Goal: Transaction & Acquisition: Book appointment/travel/reservation

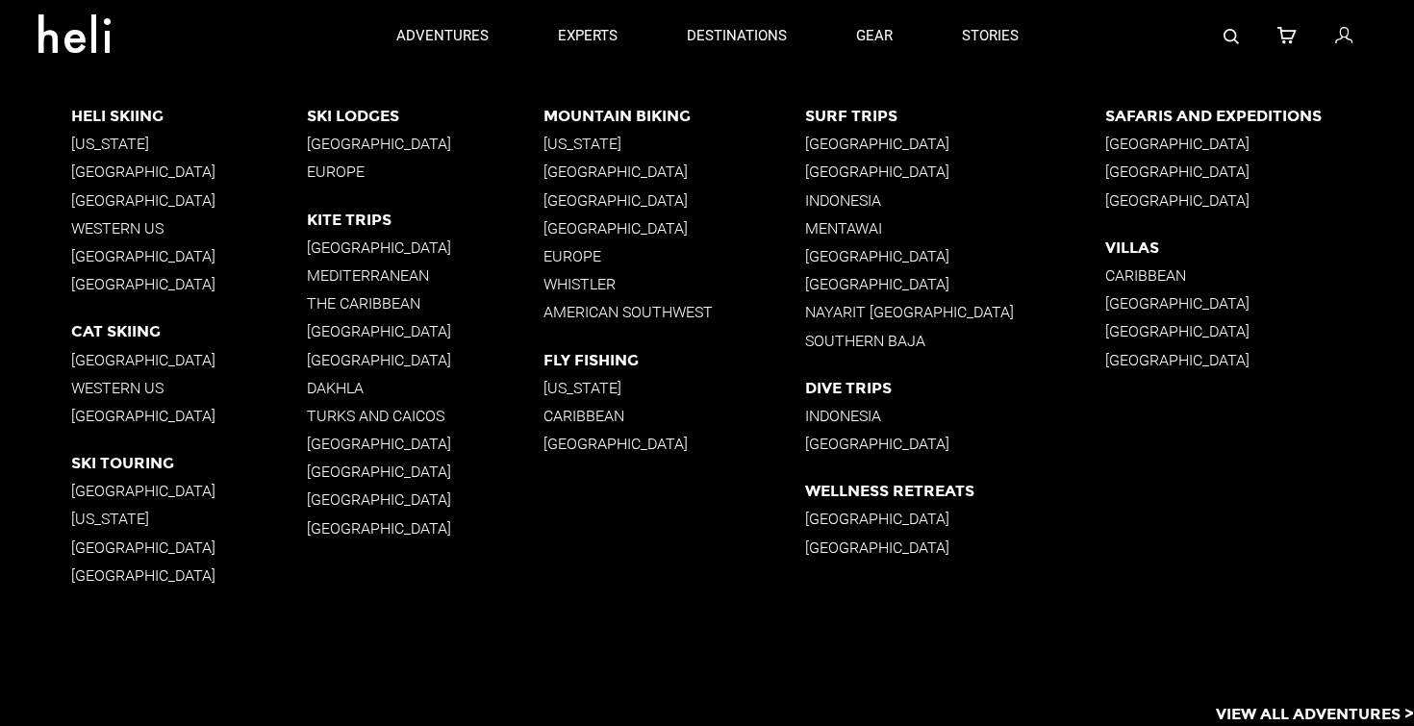
click at [840, 139] on p "[GEOGRAPHIC_DATA]" at bounding box center [955, 144] width 301 height 18
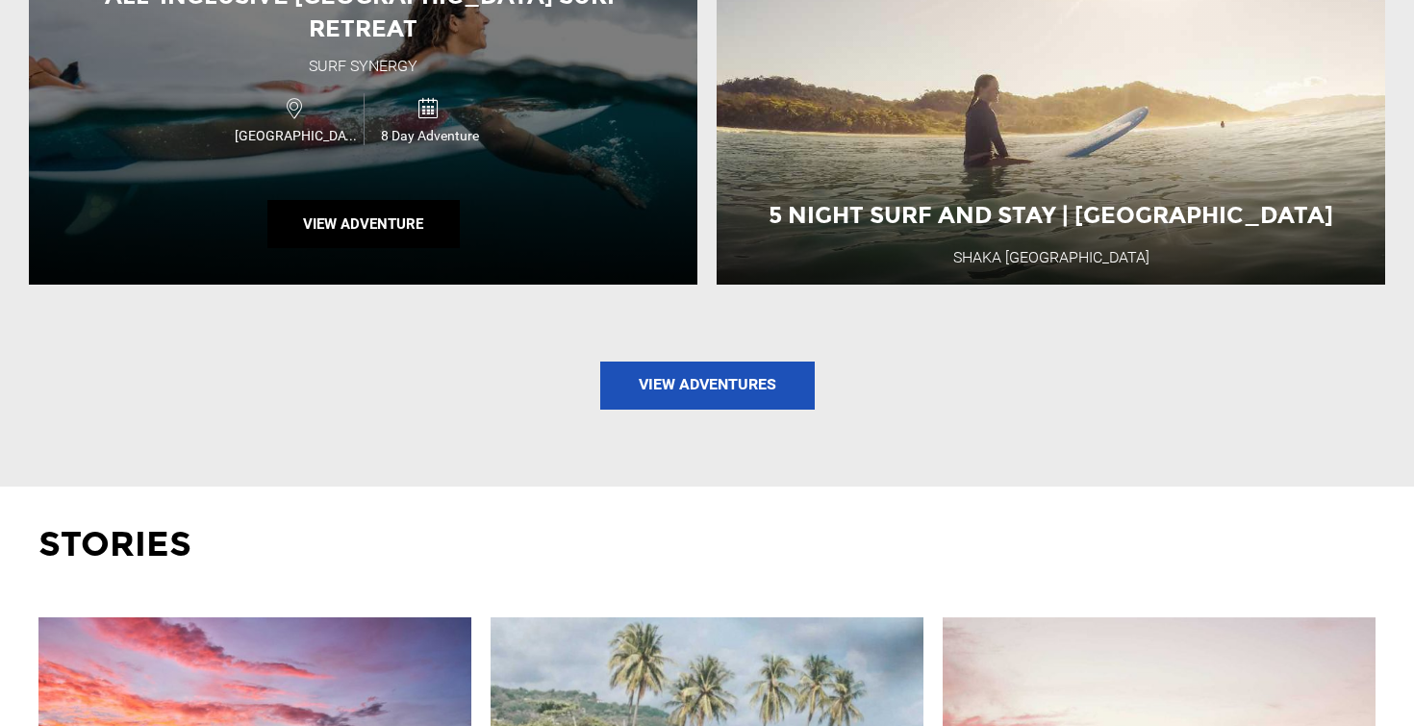
scroll to position [2119, 0]
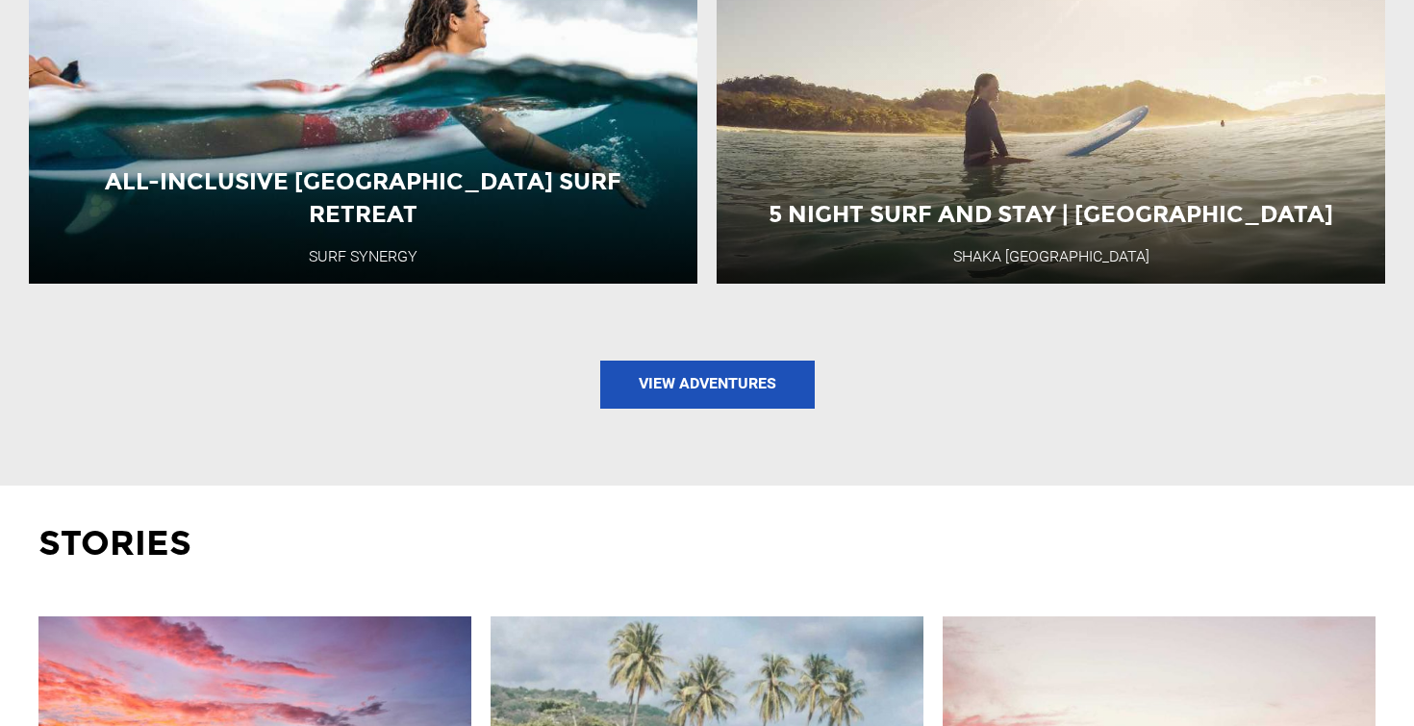
click at [662, 372] on link "View Adventures" at bounding box center [707, 385] width 214 height 48
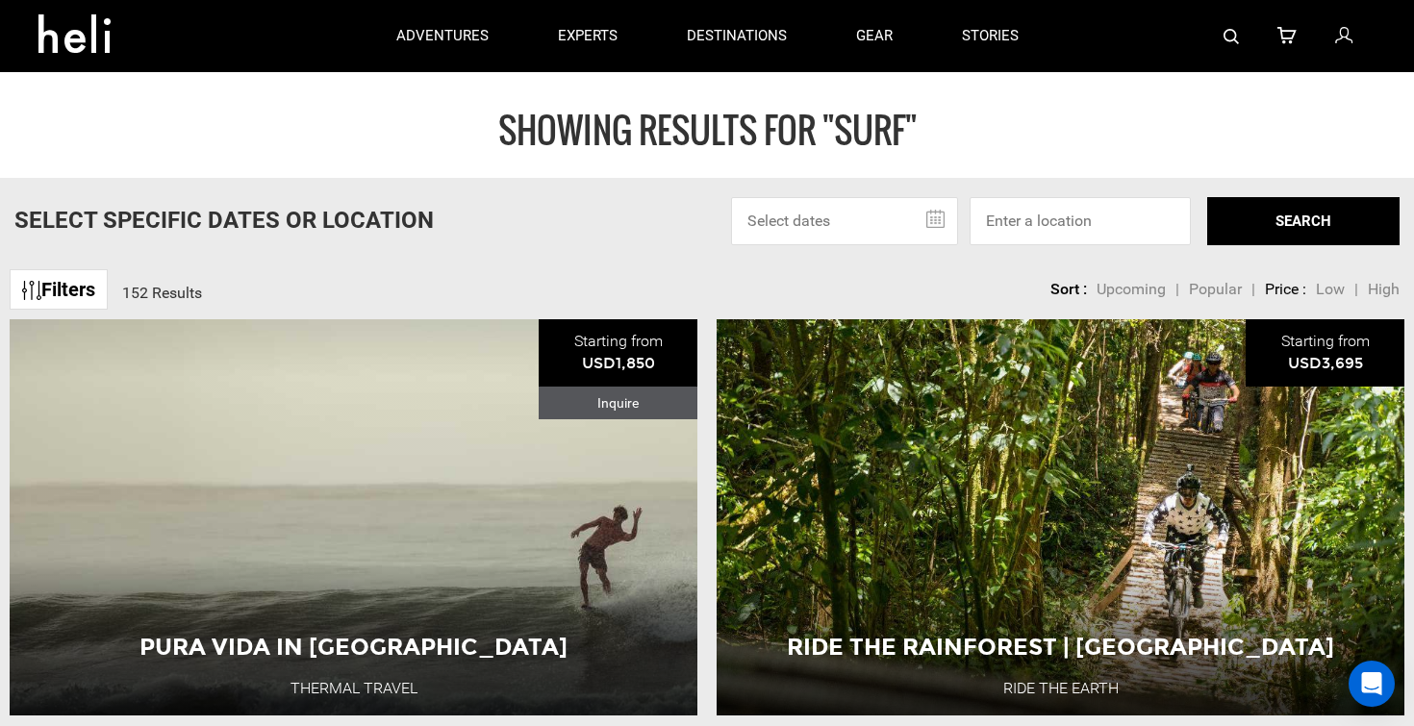
click at [1239, 43] on div at bounding box center [1214, 36] width 323 height 72
click at [1227, 38] on img at bounding box center [1230, 36] width 15 height 15
click at [1231, 38] on img at bounding box center [1230, 36] width 15 height 15
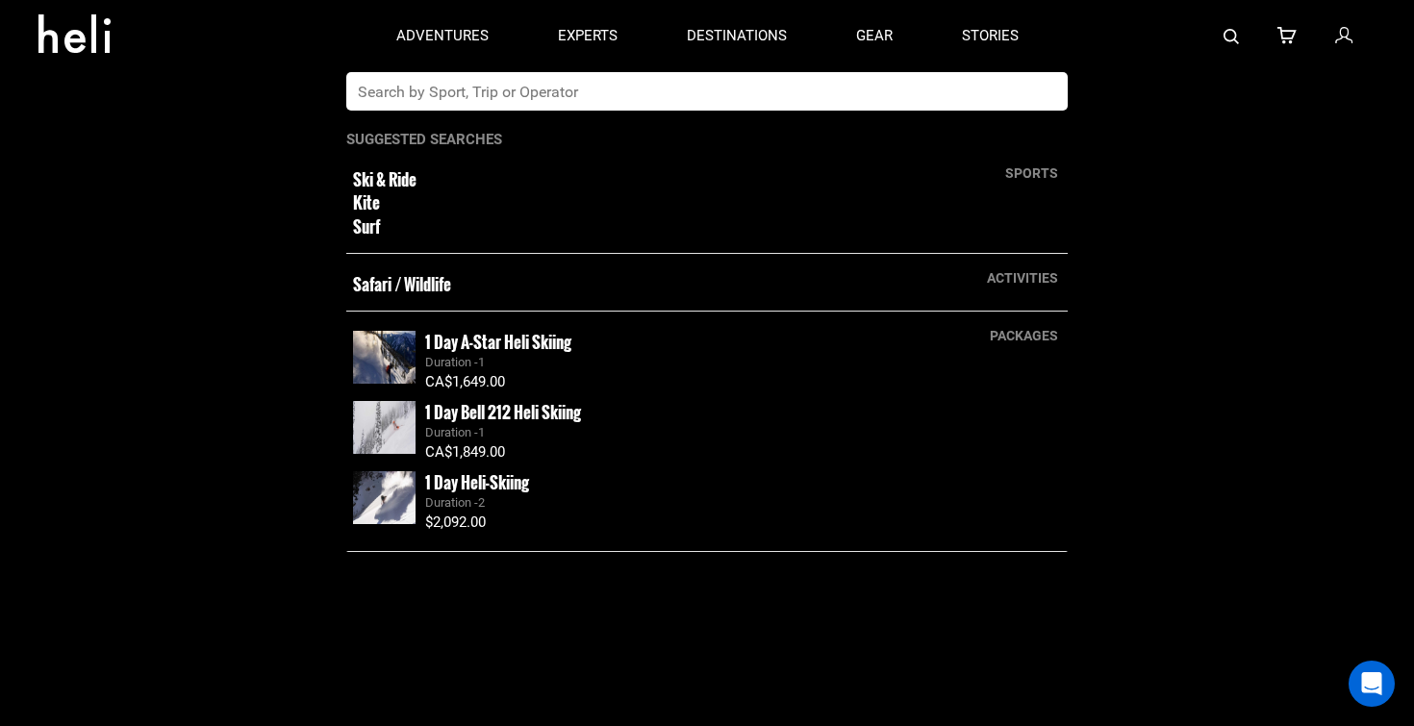
click at [985, 93] on input "text" at bounding box center [687, 91] width 682 height 38
type input "rapture"
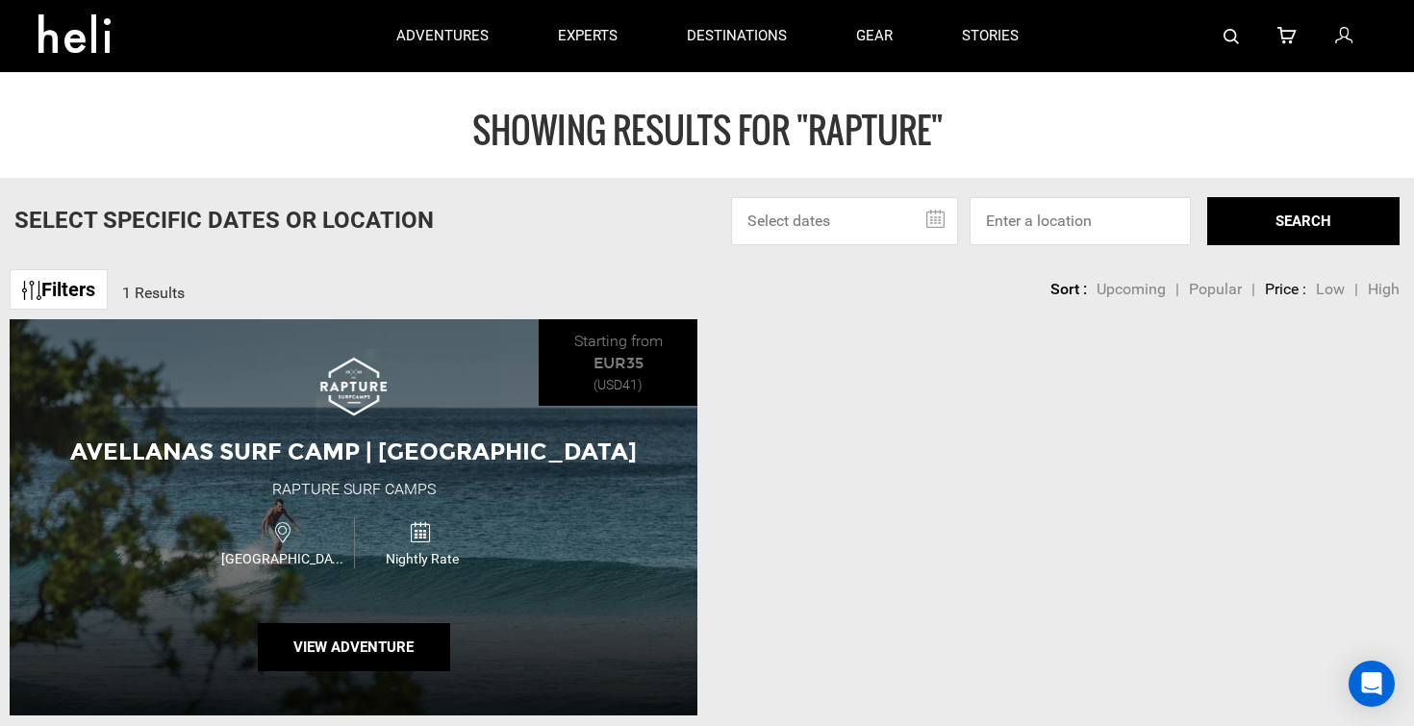
click at [488, 402] on div "Avellanas Surf Camp | [GEOGRAPHIC_DATA] Rapture Surf Camps [GEOGRAPHIC_DATA] Ni…" at bounding box center [354, 517] width 688 height 396
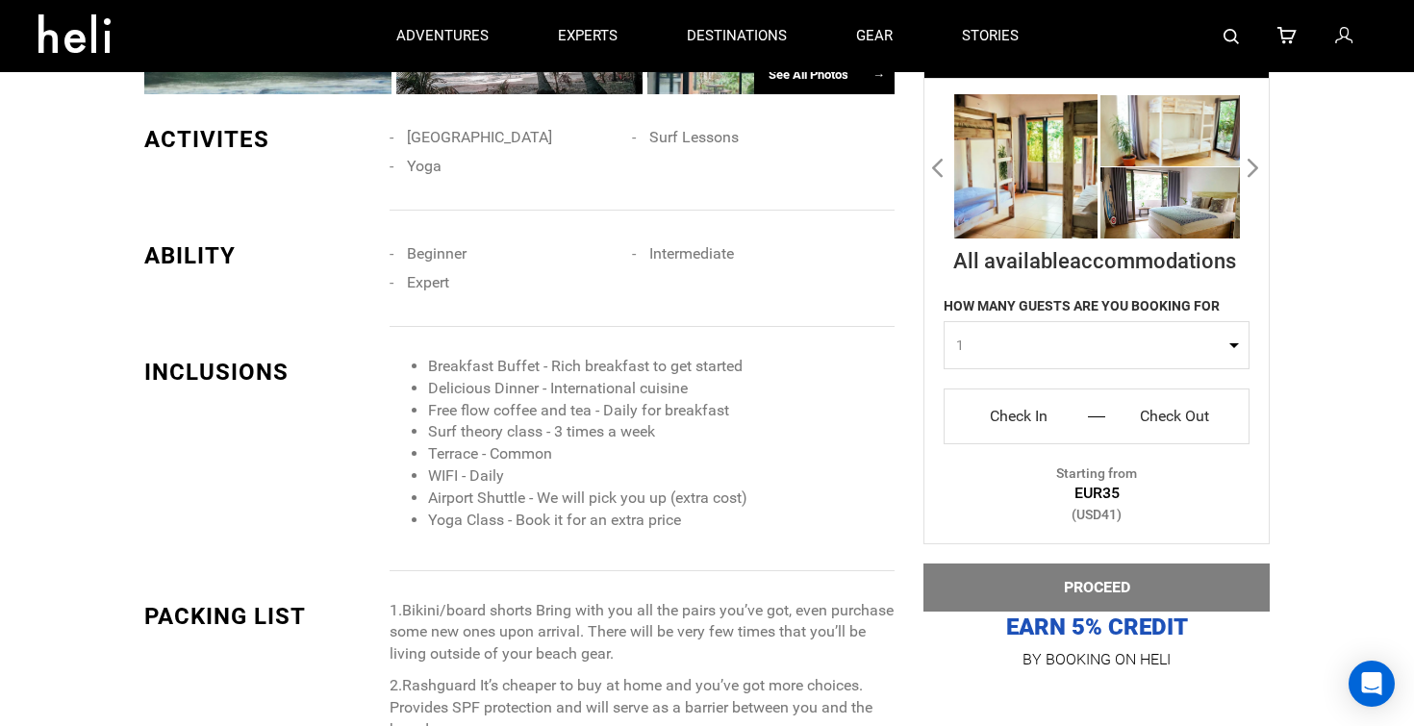
scroll to position [2430, 0]
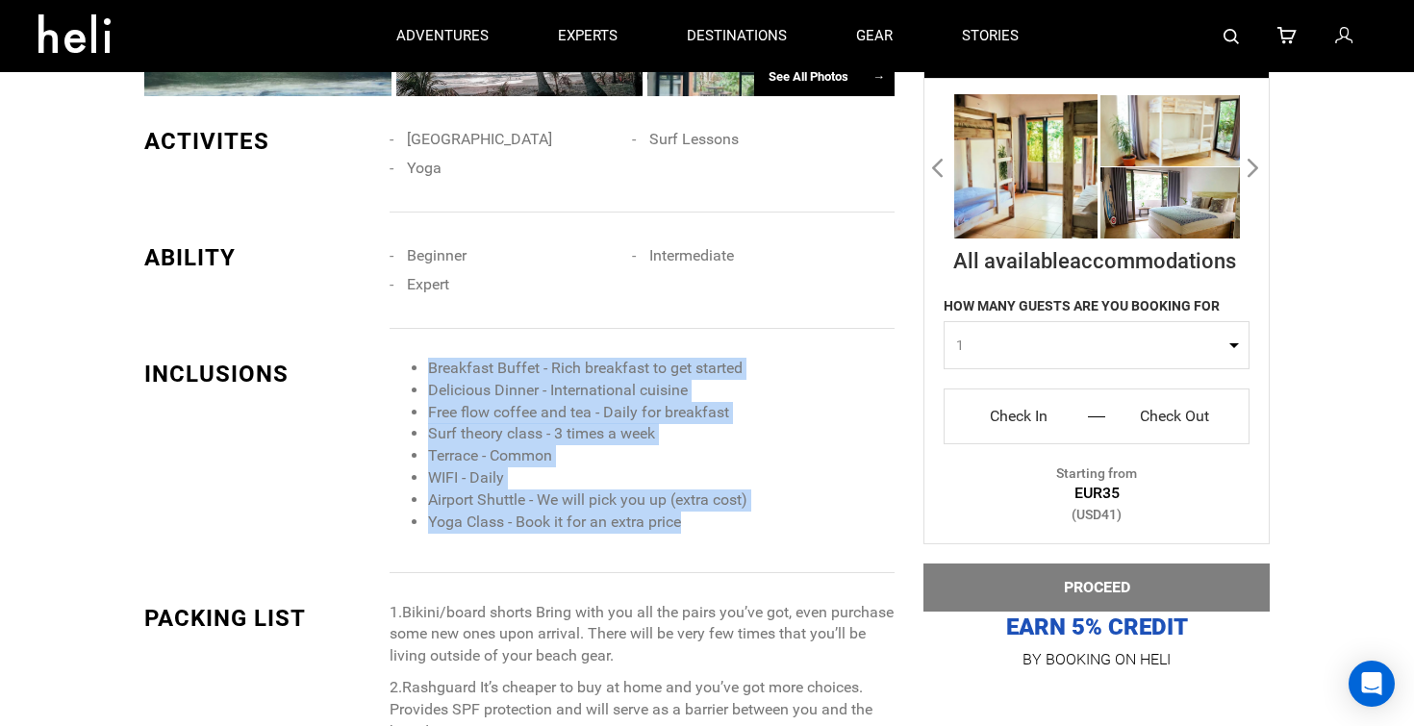
drag, startPoint x: 691, startPoint y: 525, endPoint x: 414, endPoint y: 351, distance: 327.2
click at [414, 351] on div "INCLUSIONS Breakfast Buffet - Rich breakfast to get started Delicious Dinner - …" at bounding box center [519, 451] width 750 height 244
click at [766, 499] on li "Airport Shuttle - We will pick you up (extra cost)" at bounding box center [661, 501] width 466 height 22
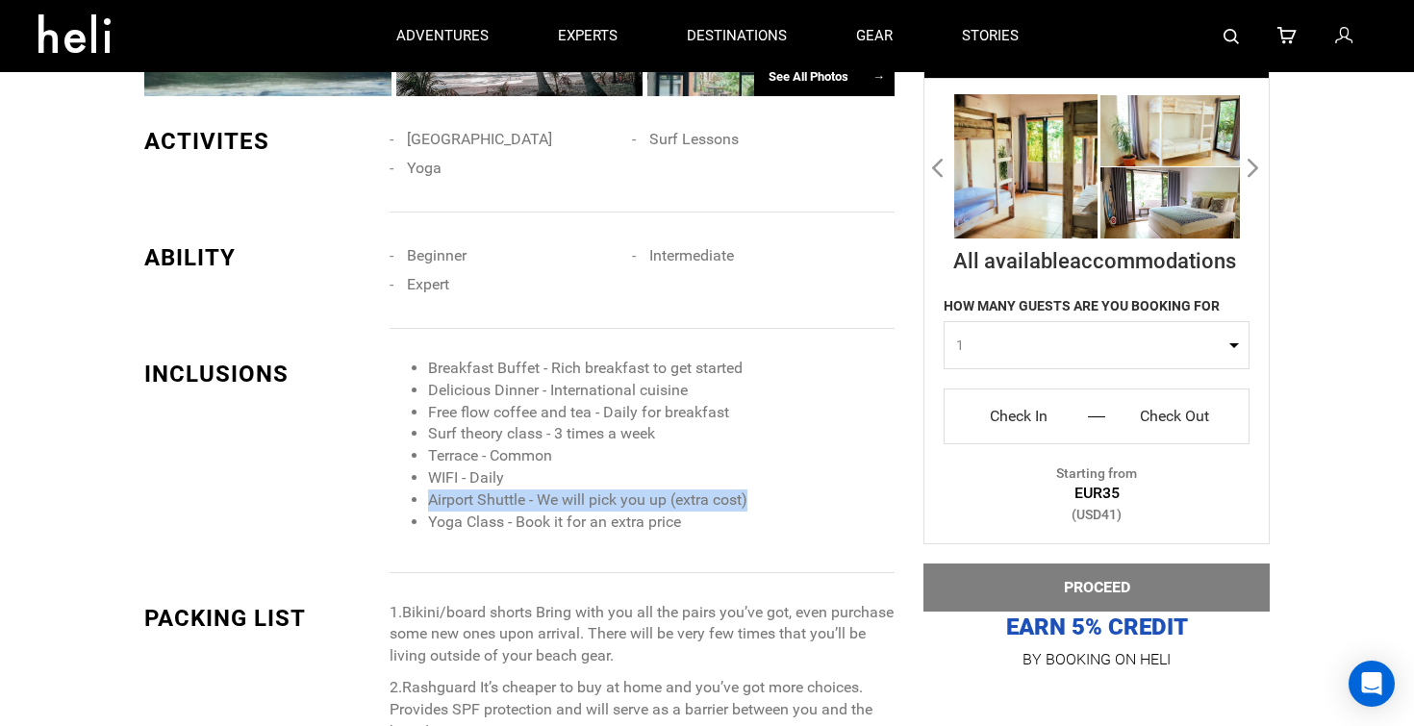
drag, startPoint x: 776, startPoint y: 499, endPoint x: 399, endPoint y: 506, distance: 377.1
click at [399, 506] on ul "Breakfast Buffet - Rich breakfast to get started Delicious Dinner - Internation…" at bounding box center [642, 446] width 505 height 176
click at [410, 505] on ul "Breakfast Buffet - Rich breakfast to get started Delicious Dinner - Internation…" at bounding box center [642, 446] width 505 height 176
drag, startPoint x: 410, startPoint y: 505, endPoint x: 791, endPoint y: 513, distance: 380.9
click at [798, 513] on ul "Breakfast Buffet - Rich breakfast to get started Delicious Dinner - Internation…" at bounding box center [642, 446] width 505 height 176
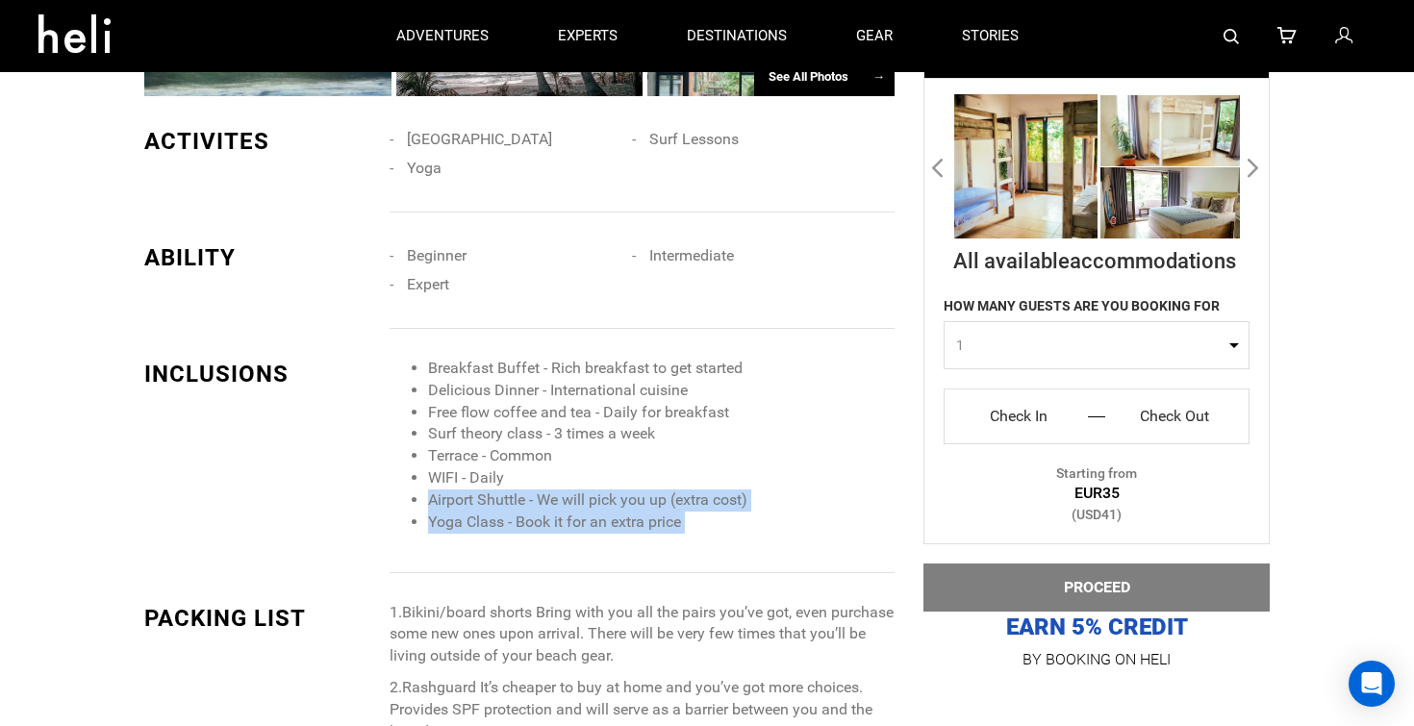
click at [791, 513] on li "Yoga Class - Book it for an extra price" at bounding box center [661, 523] width 466 height 22
drag, startPoint x: 791, startPoint y: 513, endPoint x: 407, endPoint y: 506, distance: 383.8
click at [407, 506] on ul "Breakfast Buffet - Rich breakfast to get started Delicious Dinner - Internation…" at bounding box center [642, 446] width 505 height 176
drag, startPoint x: 413, startPoint y: 506, endPoint x: 751, endPoint y: 506, distance: 338.6
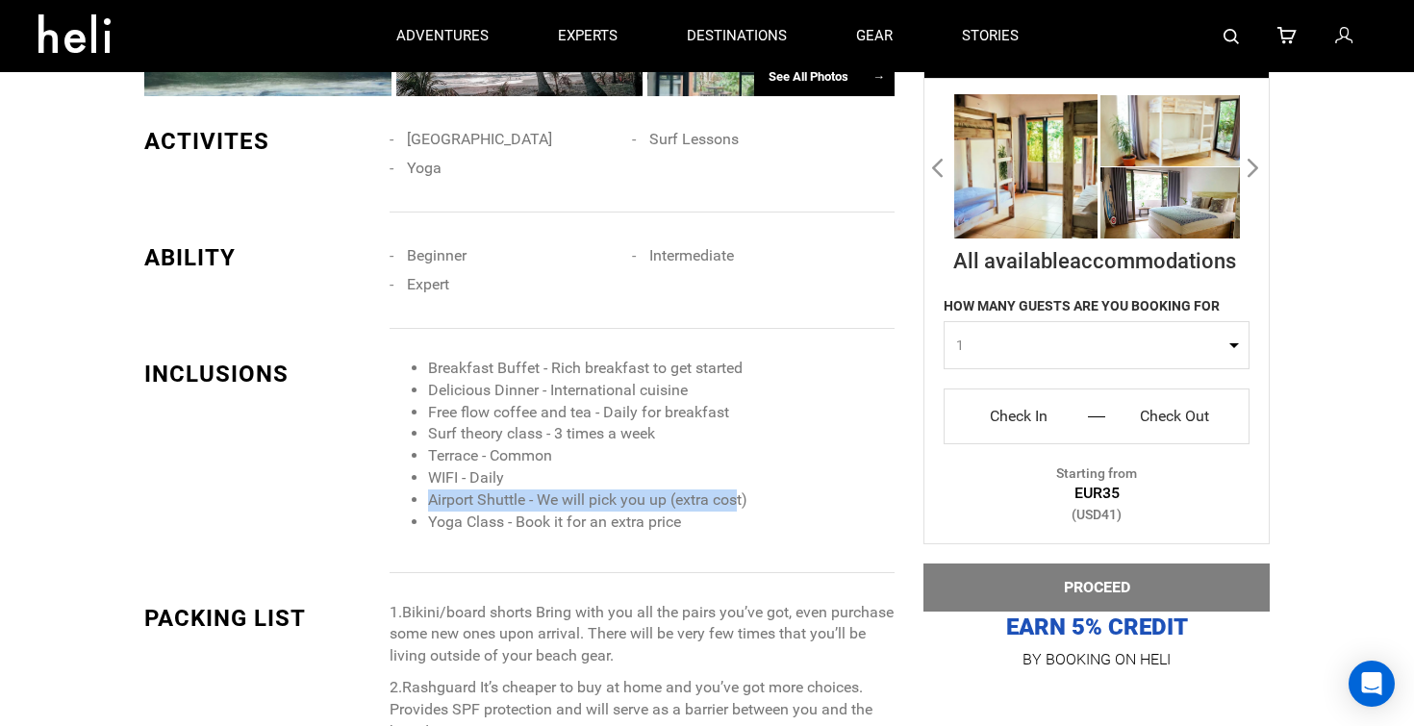
click at [751, 506] on ul "Breakfast Buffet - Rich breakfast to get started Delicious Dinner - Internation…" at bounding box center [642, 446] width 505 height 176
click at [751, 506] on li "Airport Shuttle - We will pick you up (extra cost)" at bounding box center [661, 501] width 466 height 22
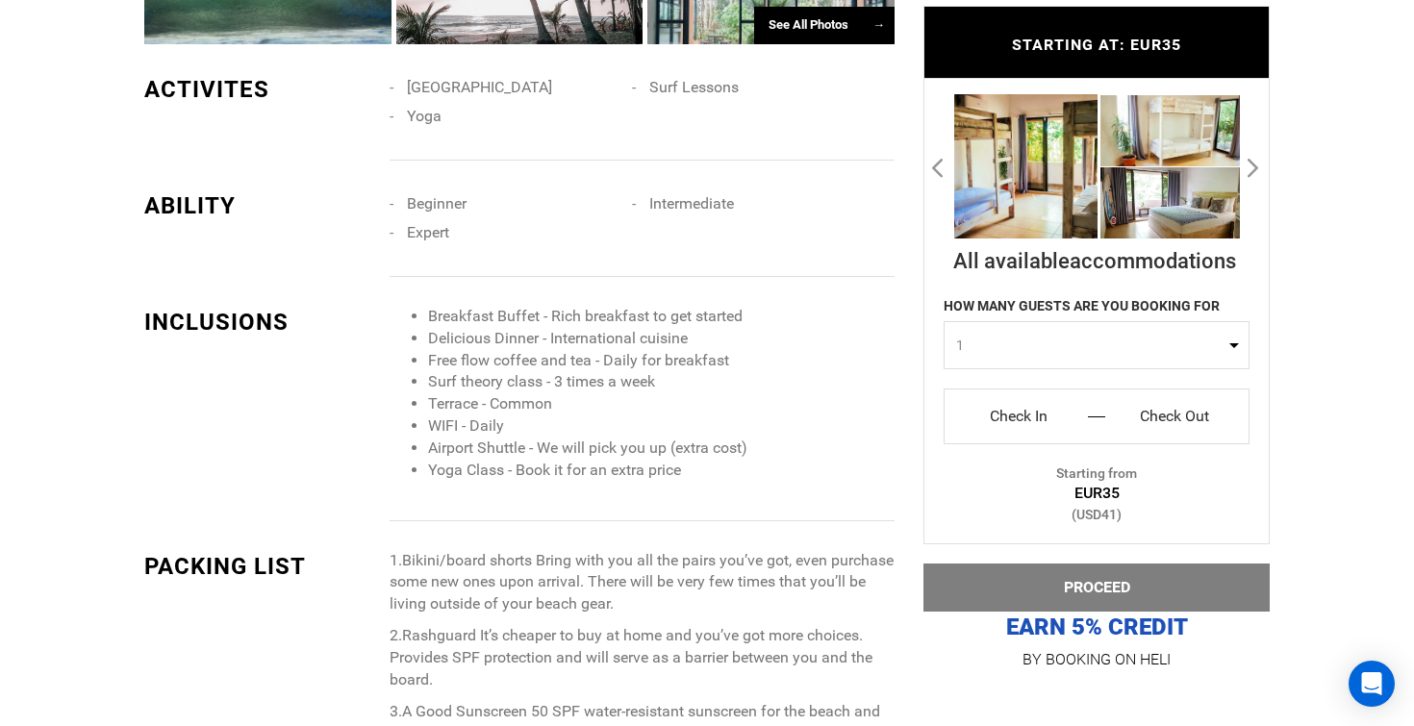
scroll to position [2497, 0]
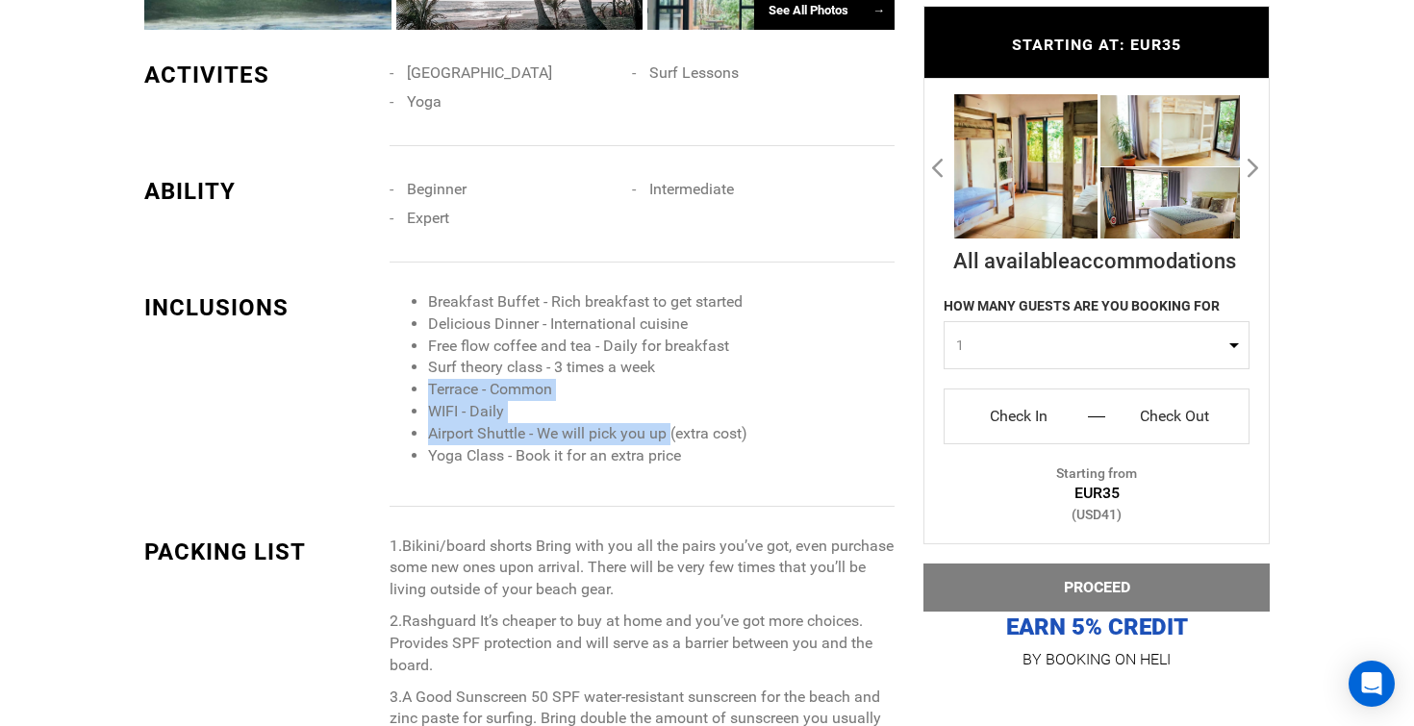
drag, startPoint x: 427, startPoint y: 383, endPoint x: 673, endPoint y: 440, distance: 252.7
click at [673, 440] on ul "Breakfast Buffet - Rich breakfast to get started Delicious Dinner - Internation…" at bounding box center [642, 379] width 505 height 176
click at [673, 440] on li "Airport Shuttle - We will pick you up (extra cost)" at bounding box center [661, 434] width 466 height 22
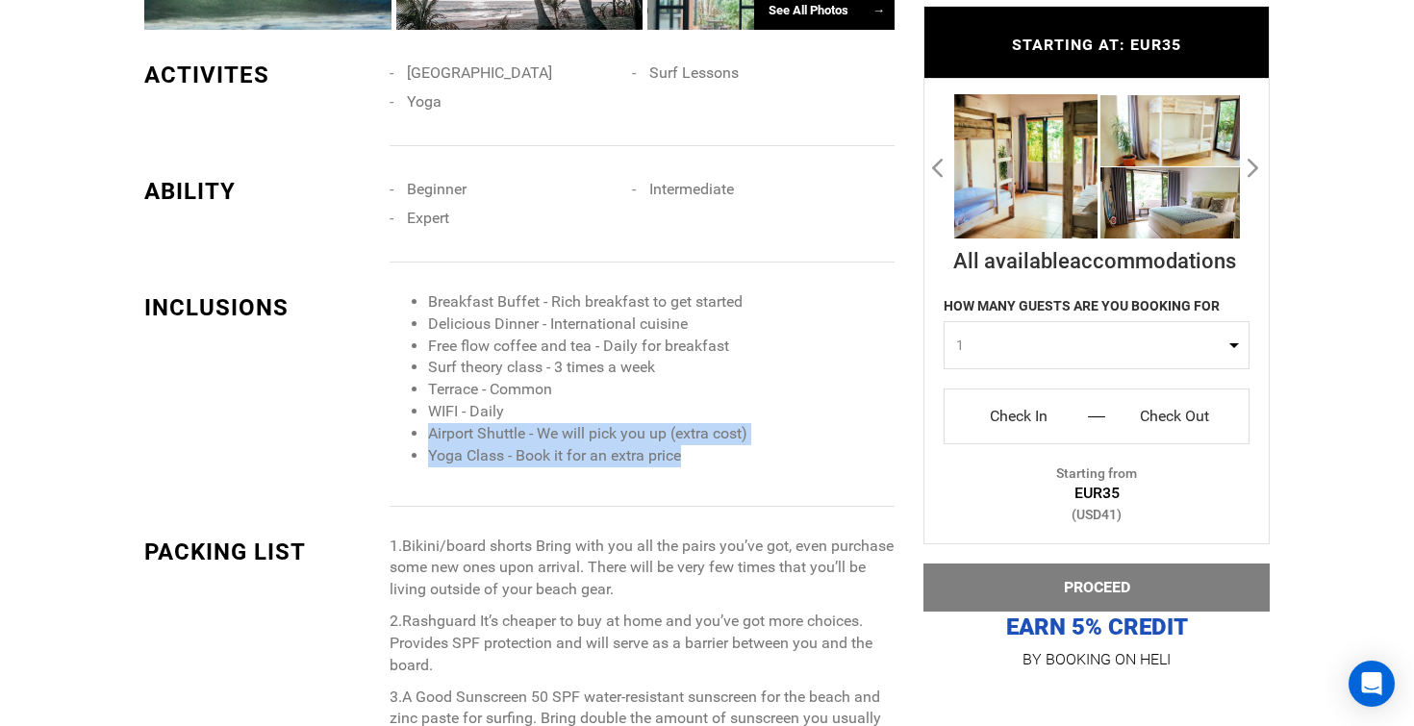
drag, startPoint x: 707, startPoint y: 457, endPoint x: 398, endPoint y: 434, distance: 309.6
click at [398, 434] on ul "Breakfast Buffet - Rich breakfast to get started Delicious Dinner - Internation…" at bounding box center [642, 379] width 505 height 176
click at [412, 449] on ul "Breakfast Buffet - Rich breakfast to get started Delicious Dinner - Internation…" at bounding box center [642, 379] width 505 height 176
drag, startPoint x: 430, startPoint y: 453, endPoint x: 704, endPoint y: 454, distance: 274.1
click at [704, 454] on li "Yoga Class - Book it for an extra price" at bounding box center [661, 456] width 466 height 22
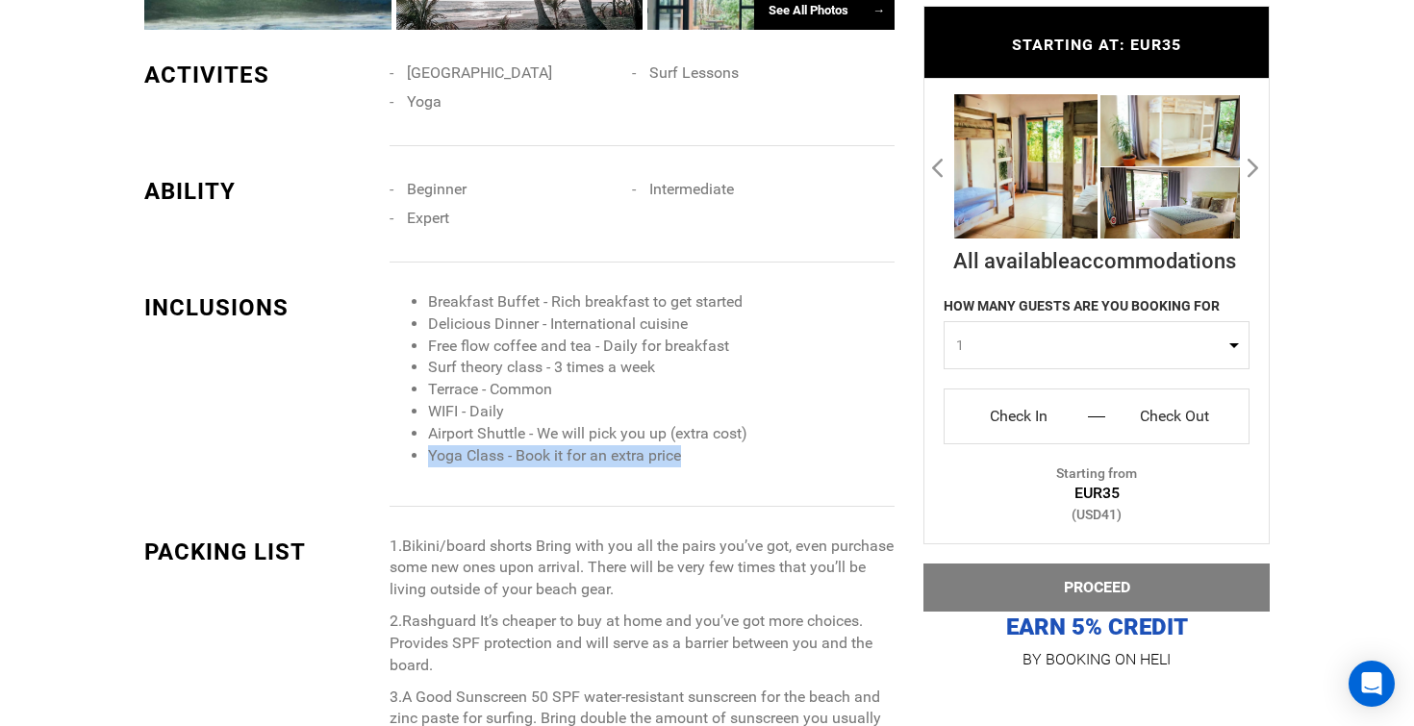
click at [704, 454] on li "Yoga Class - Book it for an extra price" at bounding box center [661, 456] width 466 height 22
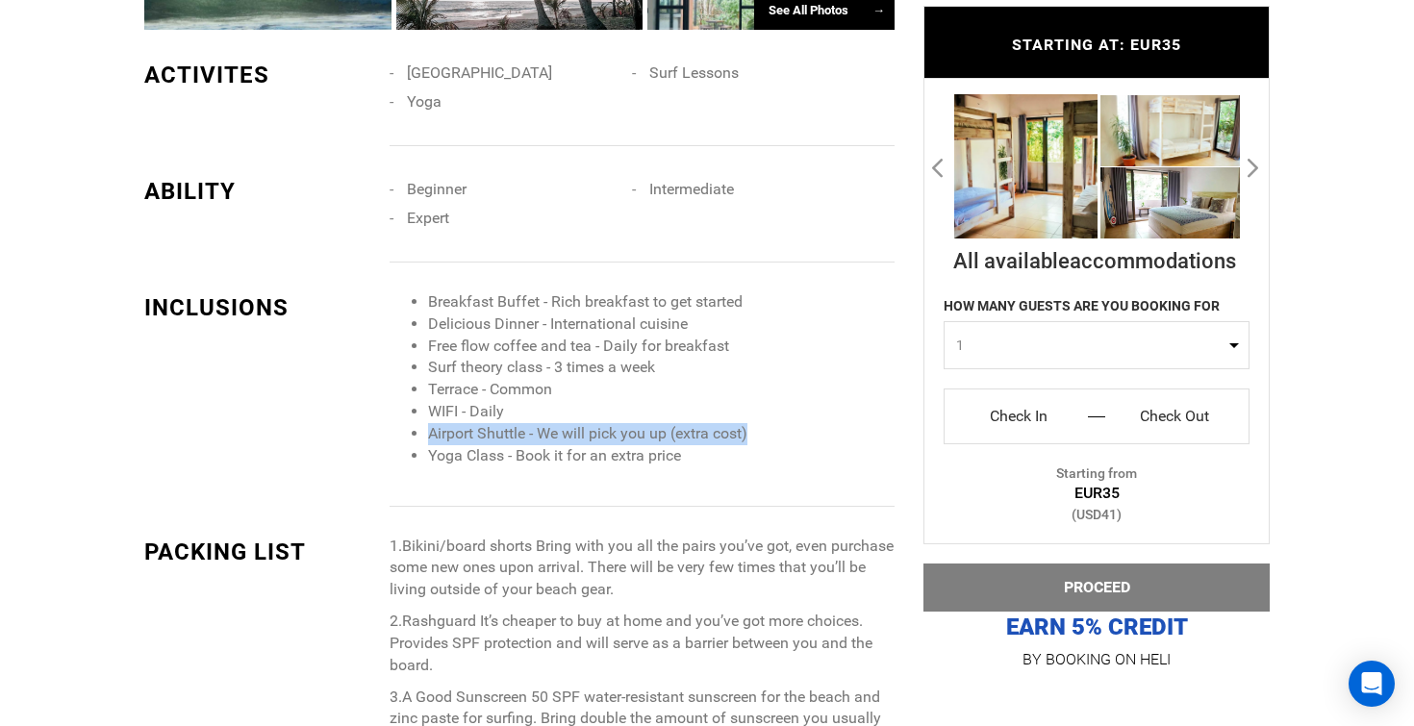
drag, startPoint x: 760, startPoint y: 433, endPoint x: 354, endPoint y: 437, distance: 405.9
click at [354, 437] on div "INCLUSIONS Breakfast Buffet - Rich breakfast to get started Delicious Dinner - …" at bounding box center [519, 398] width 779 height 215
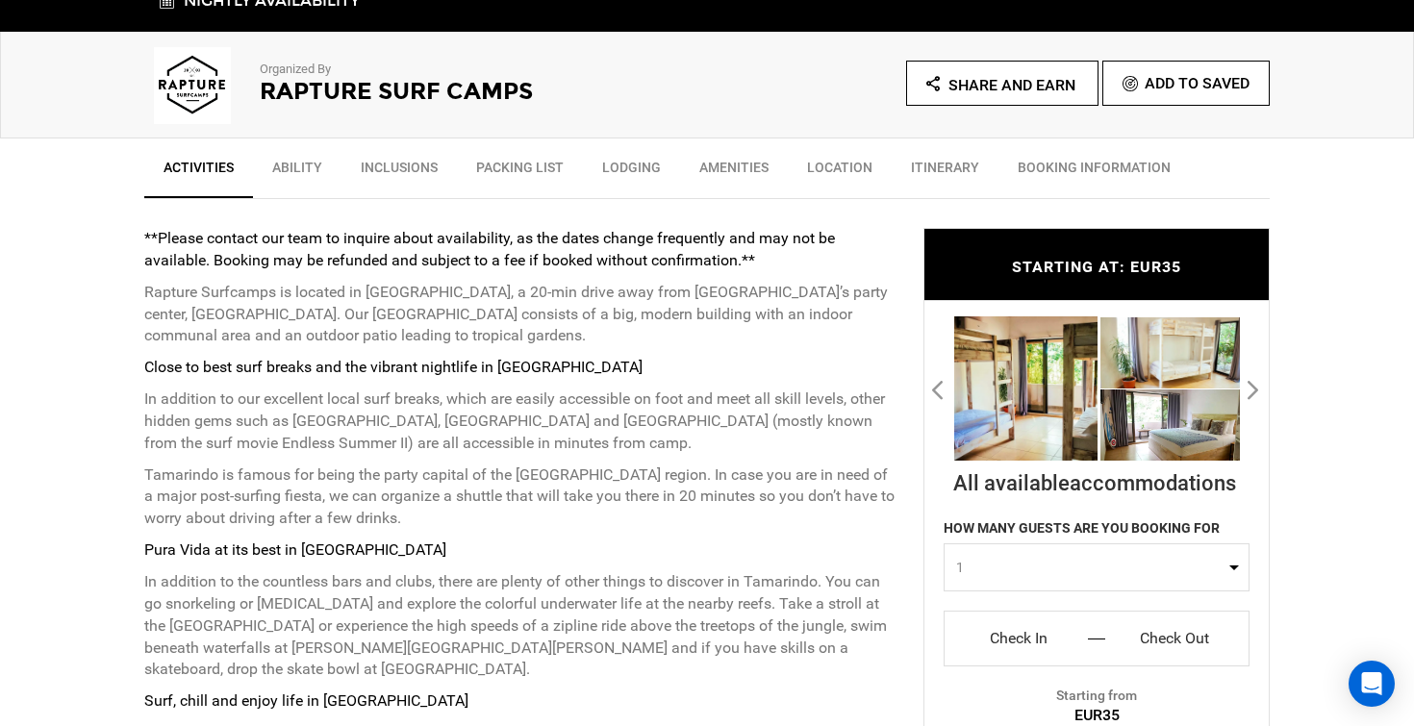
scroll to position [631, 0]
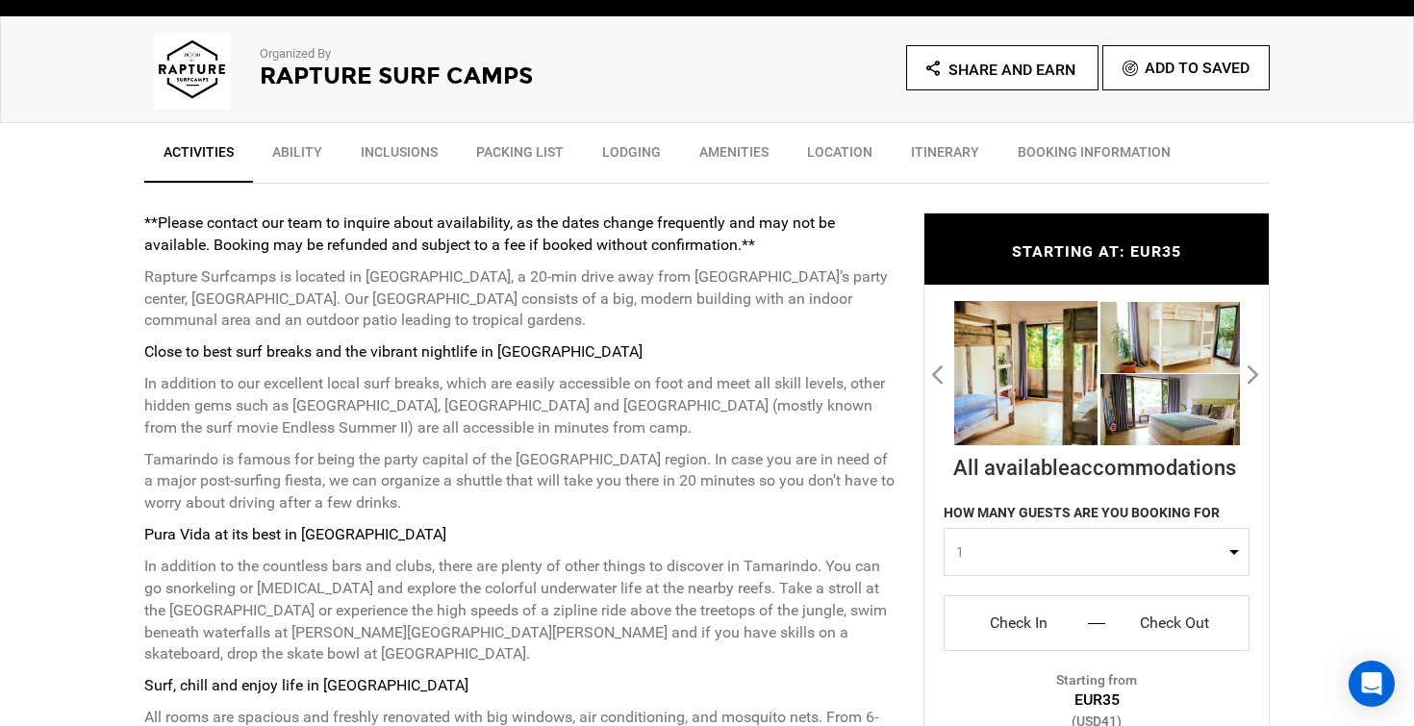
click at [923, 165] on link "Itinerary" at bounding box center [945, 157] width 107 height 48
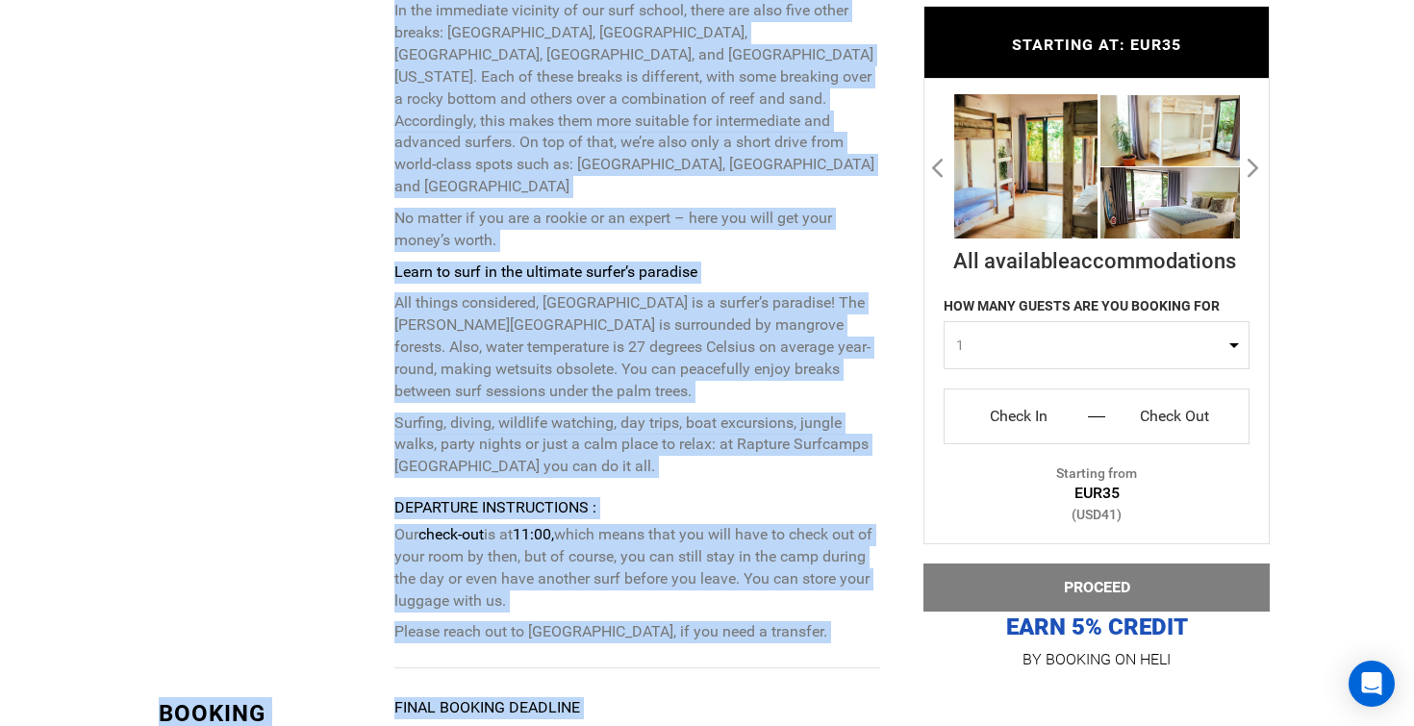
scroll to position [7876, 0]
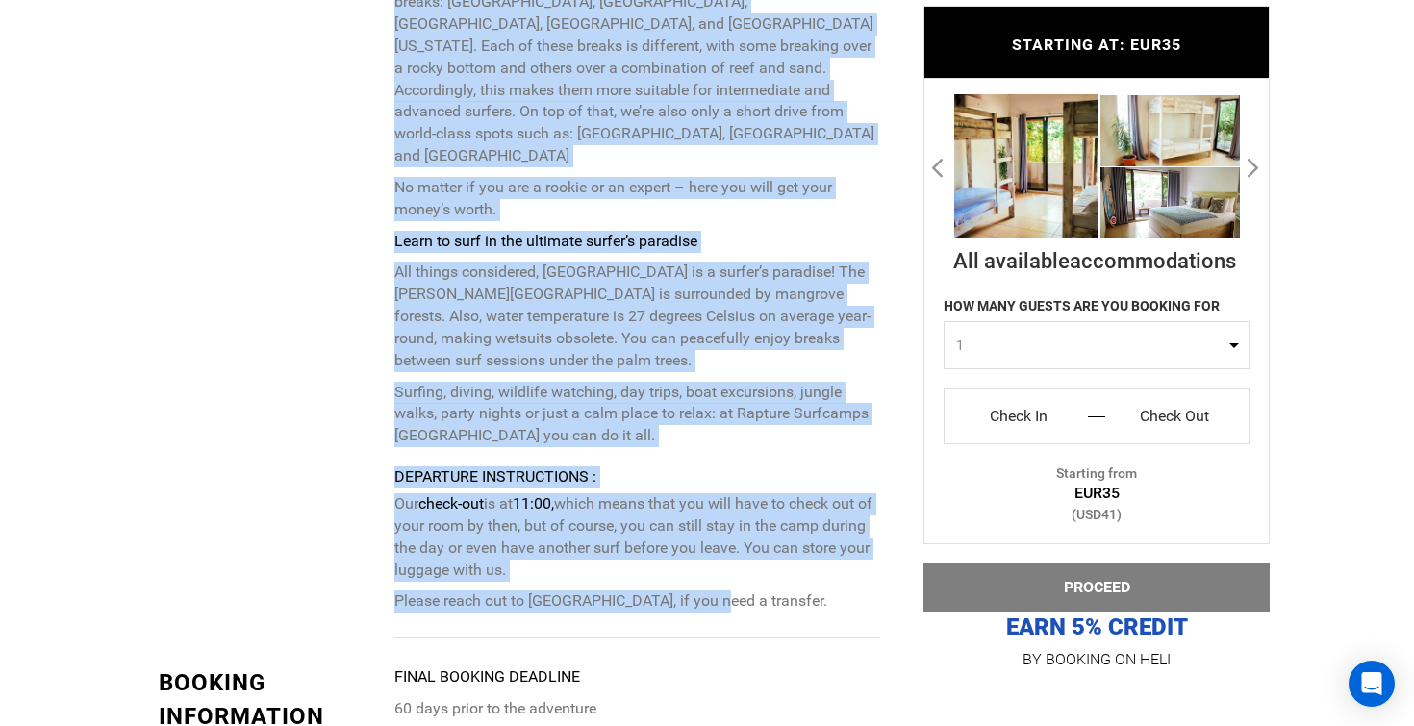
drag, startPoint x: 394, startPoint y: 192, endPoint x: 742, endPoint y: 427, distance: 419.1
copy div "Loremip Dolorsitamet : Con adip elitsed do: Eiusm Temporinc, Utlaboree, Dolorem…"
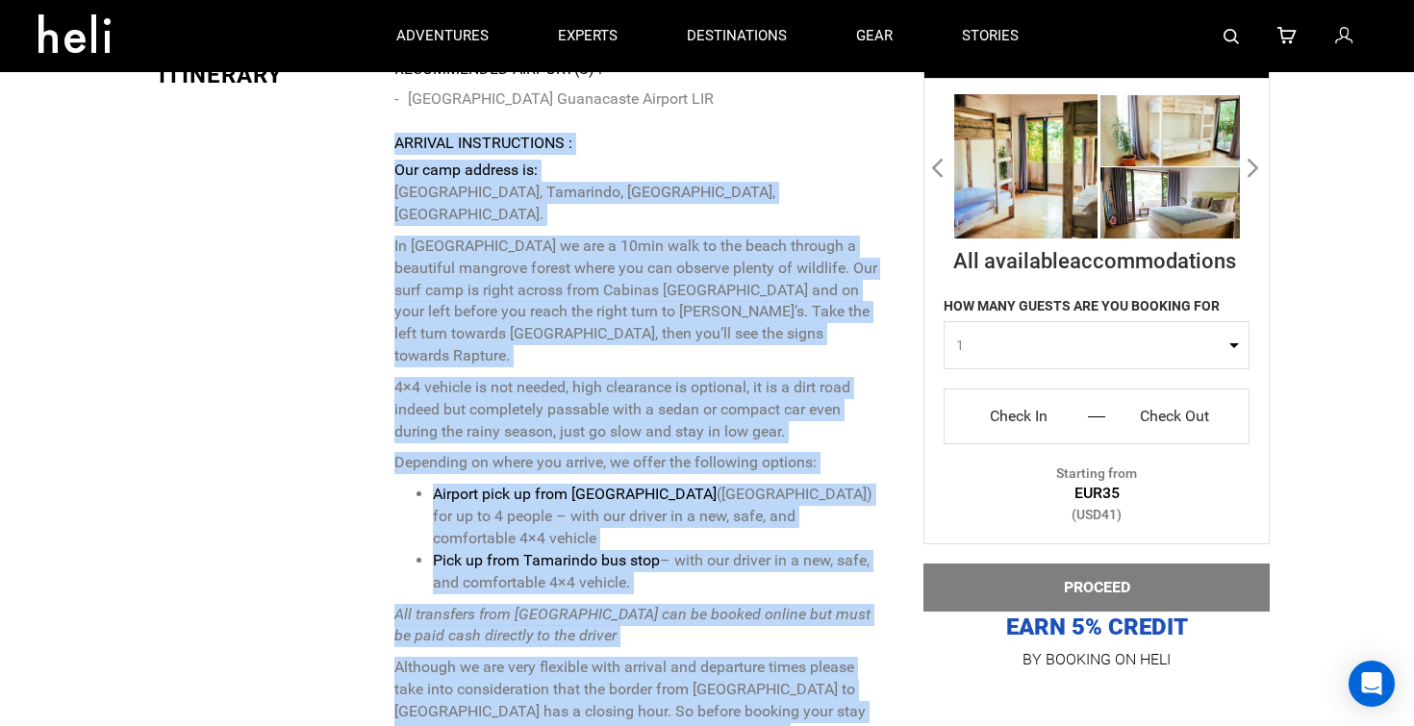
scroll to position [6566, 0]
click at [610, 245] on p "In [GEOGRAPHIC_DATA] we are a 10min walk to the beach through a beautiful mangr…" at bounding box center [637, 303] width 486 height 132
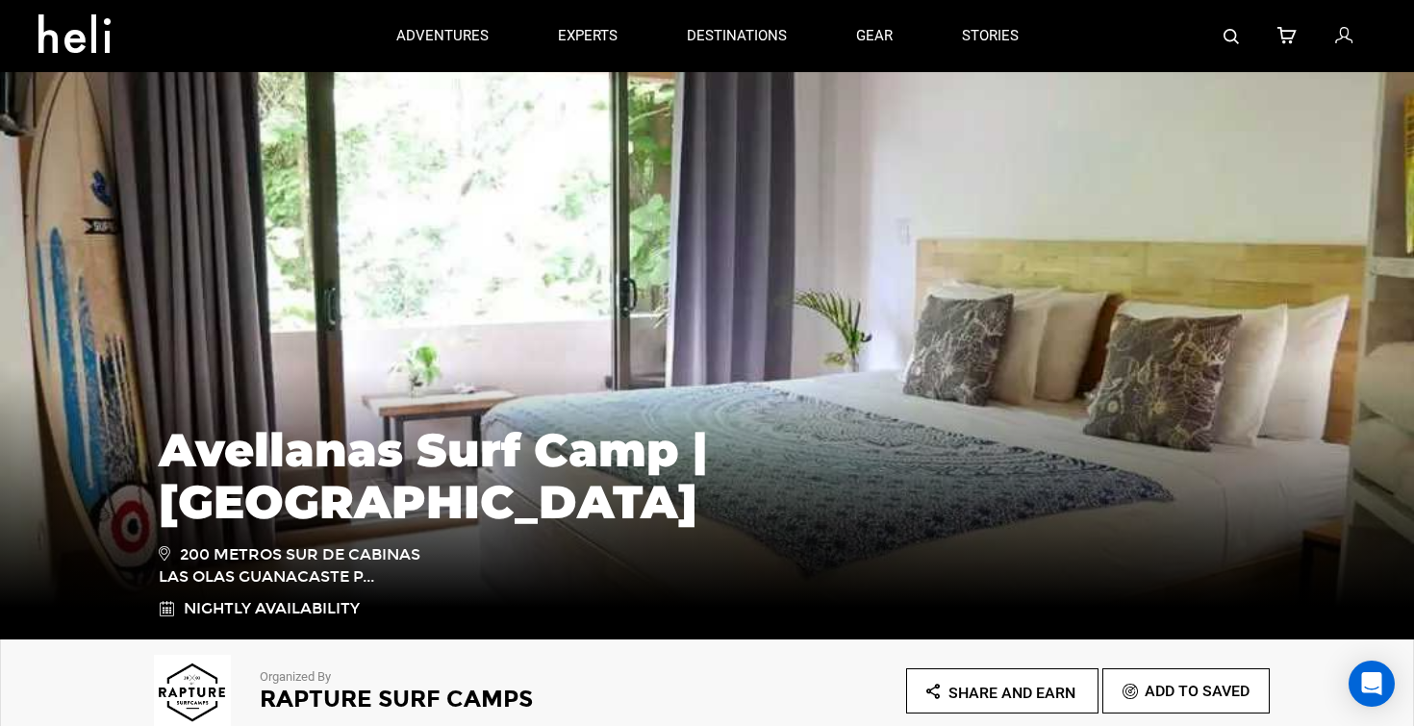
scroll to position [0, 0]
